Goal: Information Seeking & Learning: Understand process/instructions

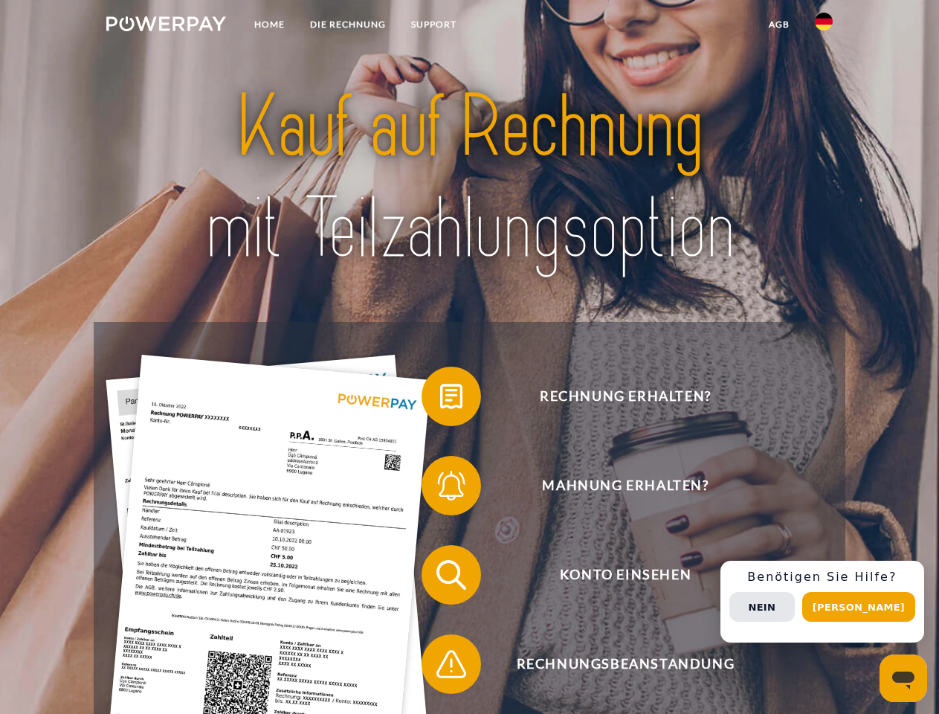
click at [166, 26] on img at bounding box center [166, 23] width 120 height 15
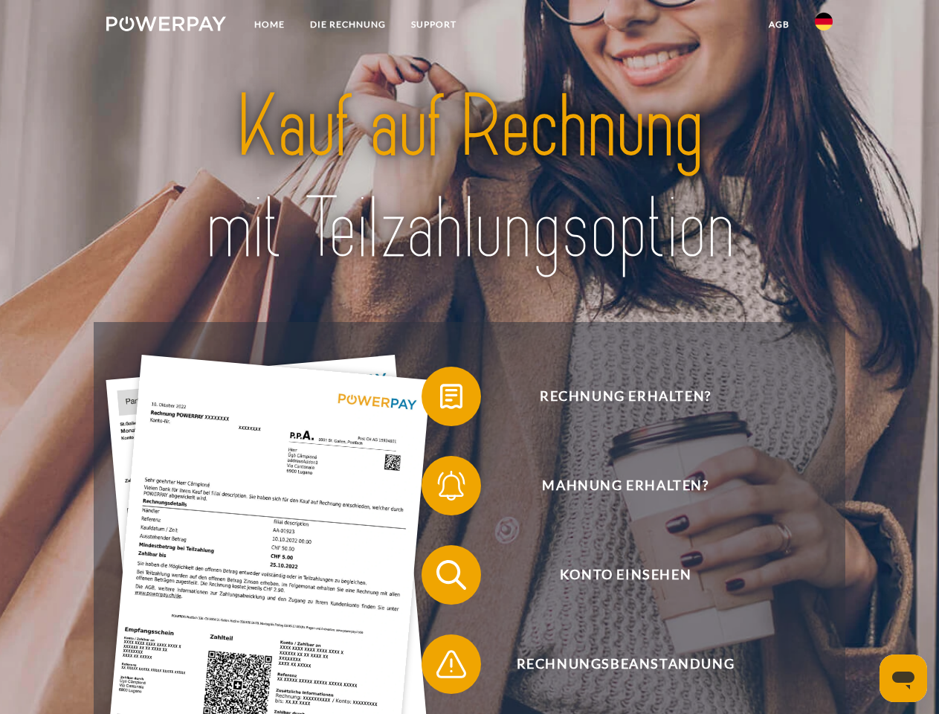
click at [824, 26] on img at bounding box center [824, 22] width 18 height 18
click at [778, 25] on link "agb" at bounding box center [779, 24] width 46 height 27
click at [440, 399] on span at bounding box center [429, 396] width 74 height 74
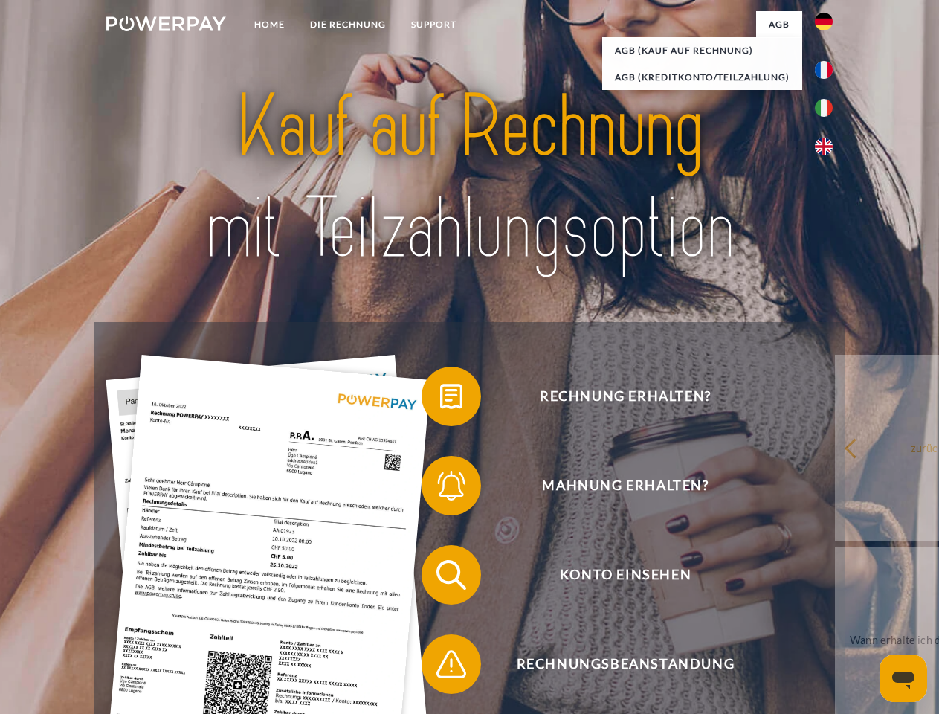
click at [440, 488] on span at bounding box center [429, 485] width 74 height 74
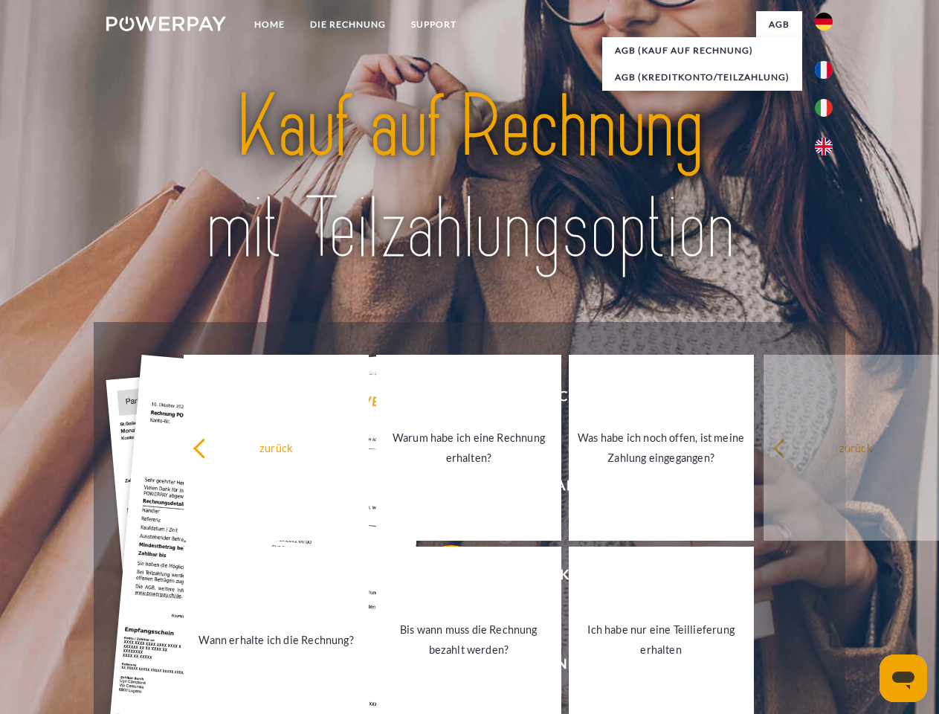
click at [440, 578] on link "Bis wann muss die Rechnung bezahlt werden?" at bounding box center [468, 639] width 185 height 186
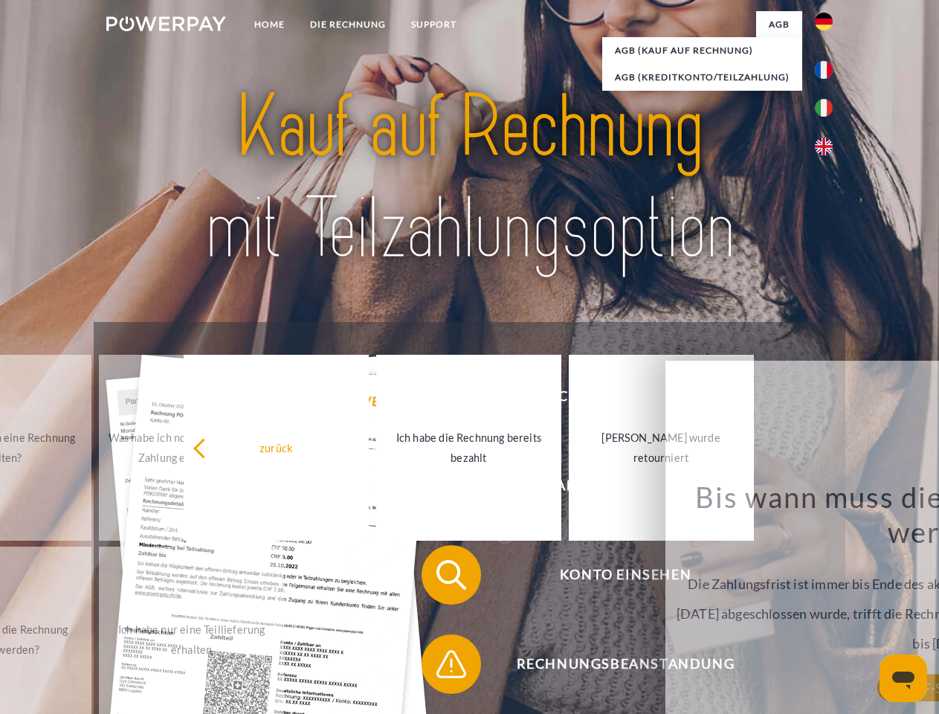
click at [440, 667] on span at bounding box center [429, 664] width 74 height 74
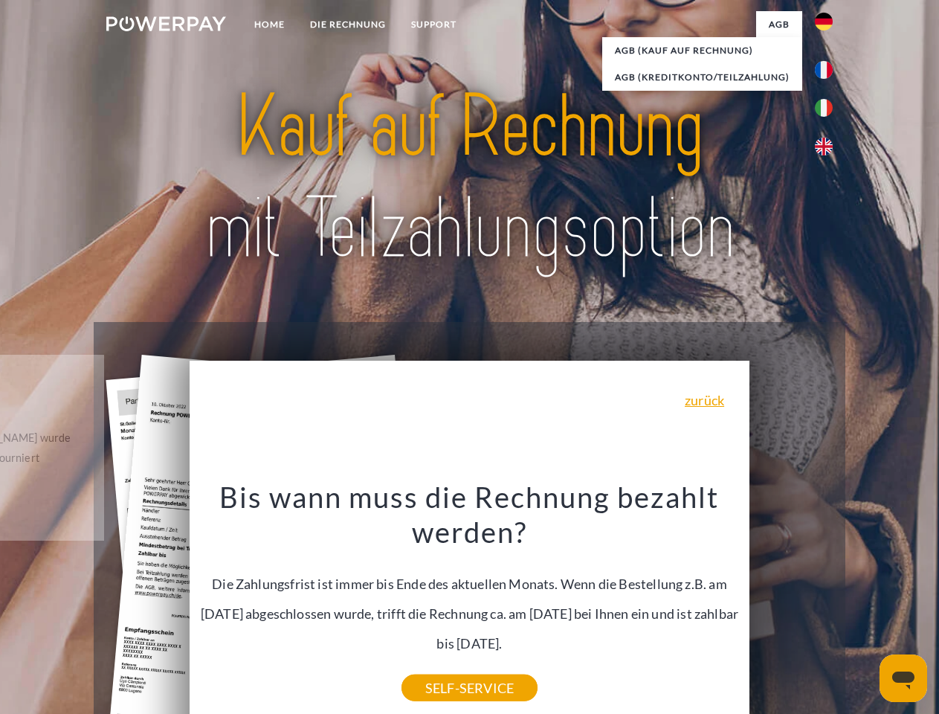
click at [828, 602] on div "Rechnung erhalten? Mahnung erhalten? Konto einsehen" at bounding box center [469, 619] width 751 height 595
click at [791, 604] on span "Konto einsehen" at bounding box center [625, 574] width 364 height 59
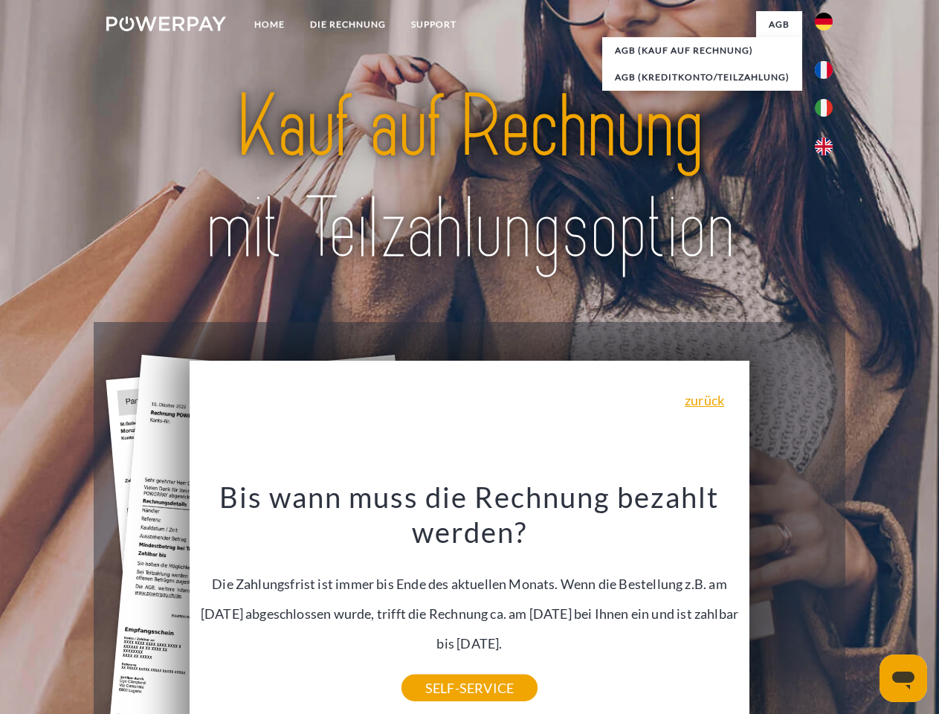
click at [864, 607] on header "Home DIE RECHNUNG SUPPORT" at bounding box center [469, 513] width 939 height 1027
